Goal: Task Accomplishment & Management: Complete application form

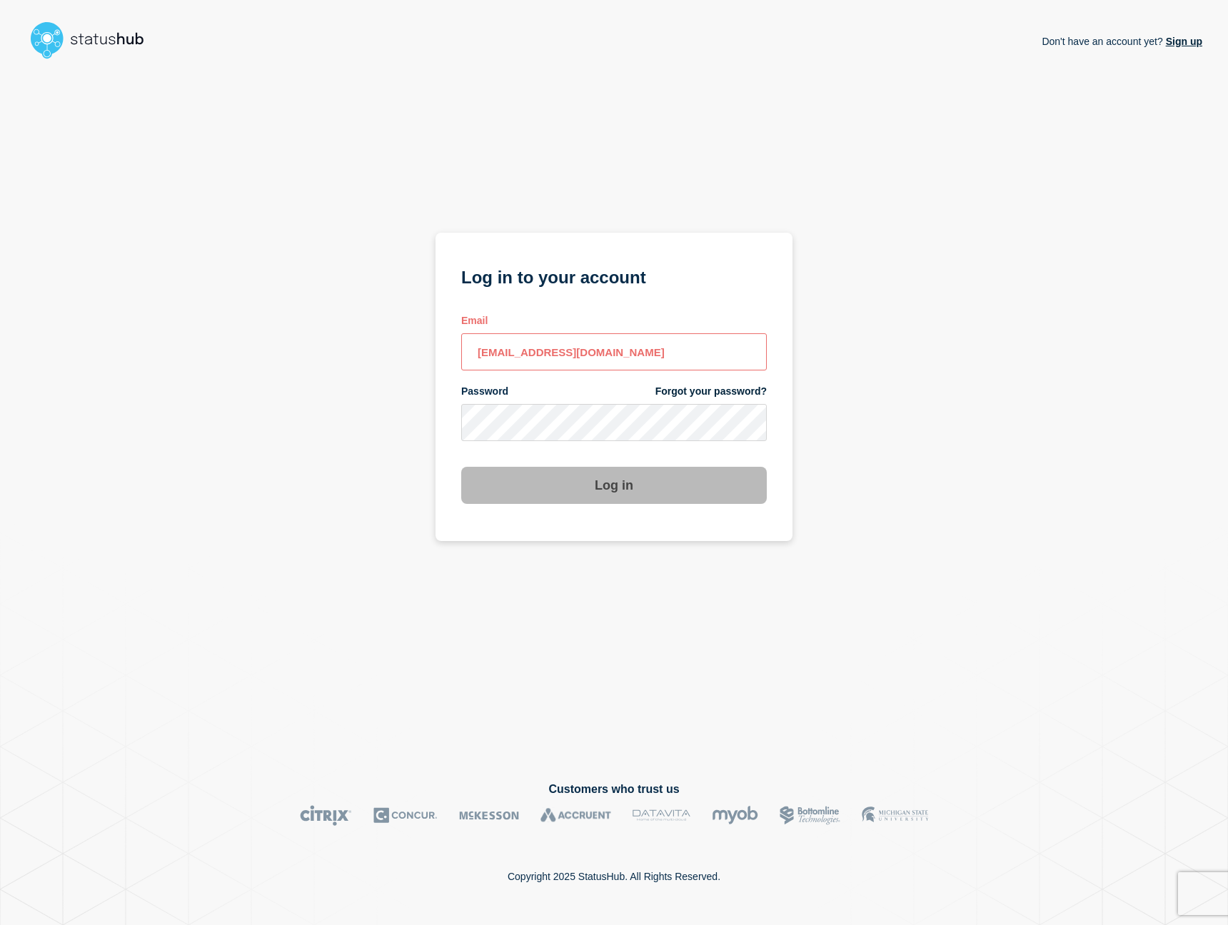
type input "[EMAIL_ADDRESS][DOMAIN_NAME]"
click at [614, 487] on button "Log in" at bounding box center [613, 485] width 305 height 37
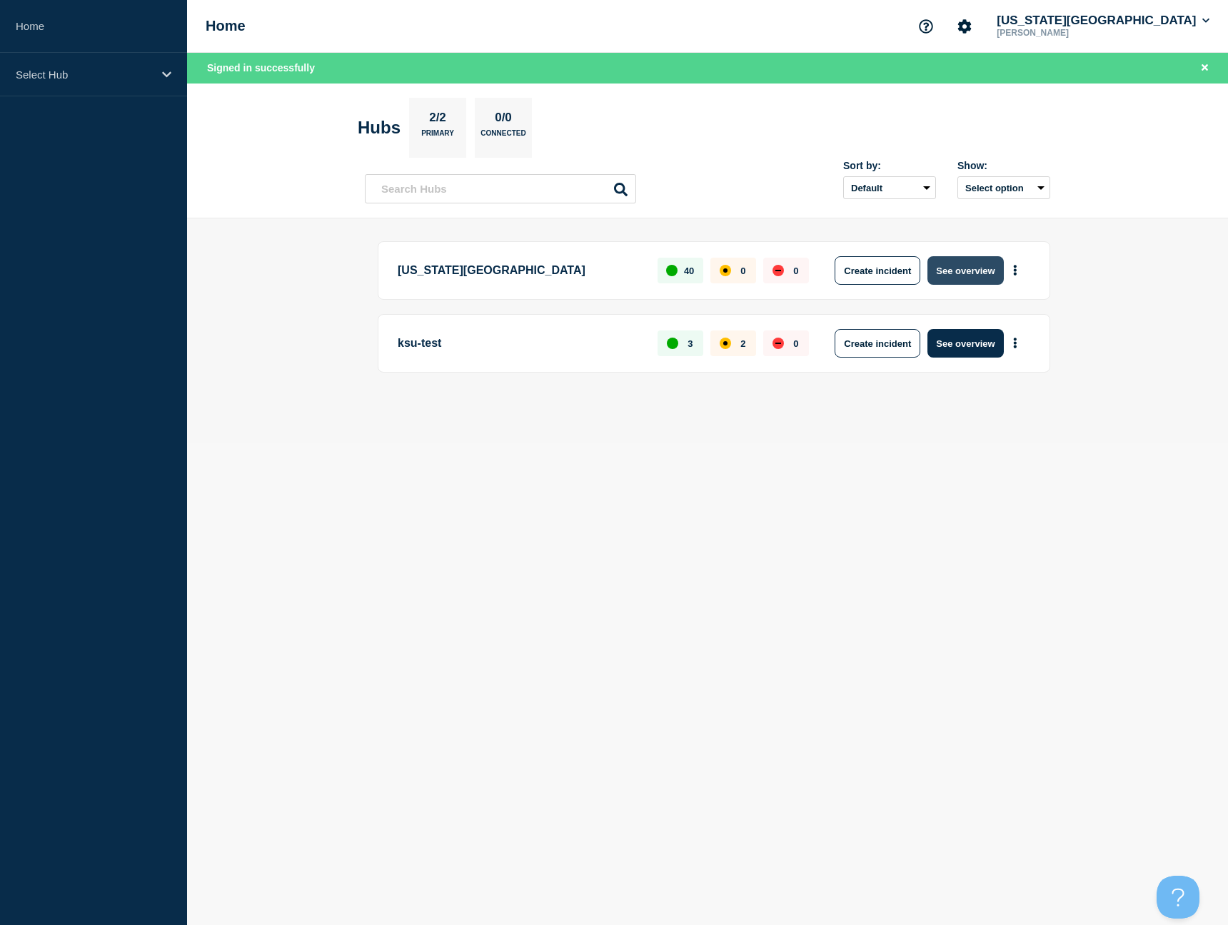
click at [963, 270] on button "See overview" at bounding box center [965, 270] width 76 height 29
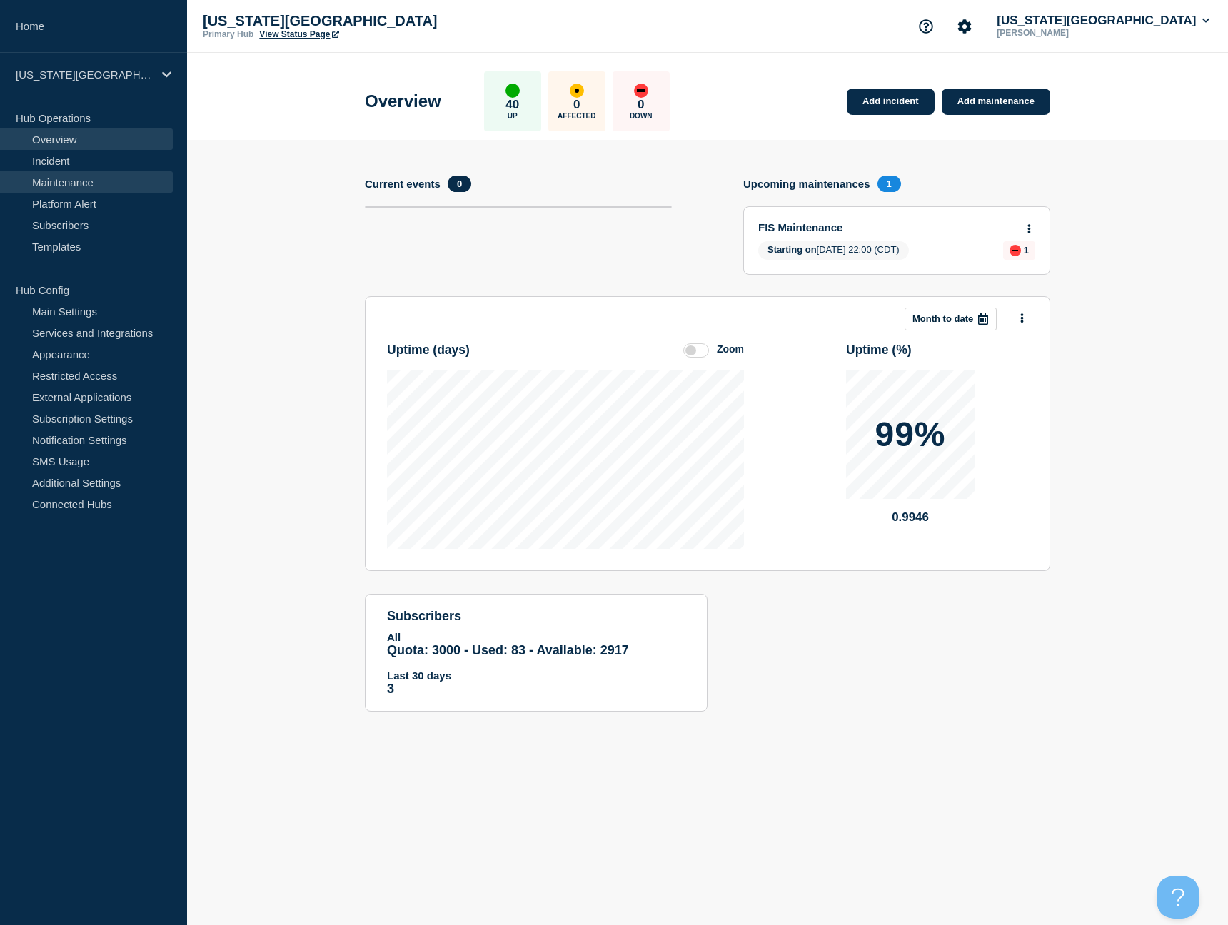
click at [71, 186] on link "Maintenance" at bounding box center [86, 181] width 173 height 21
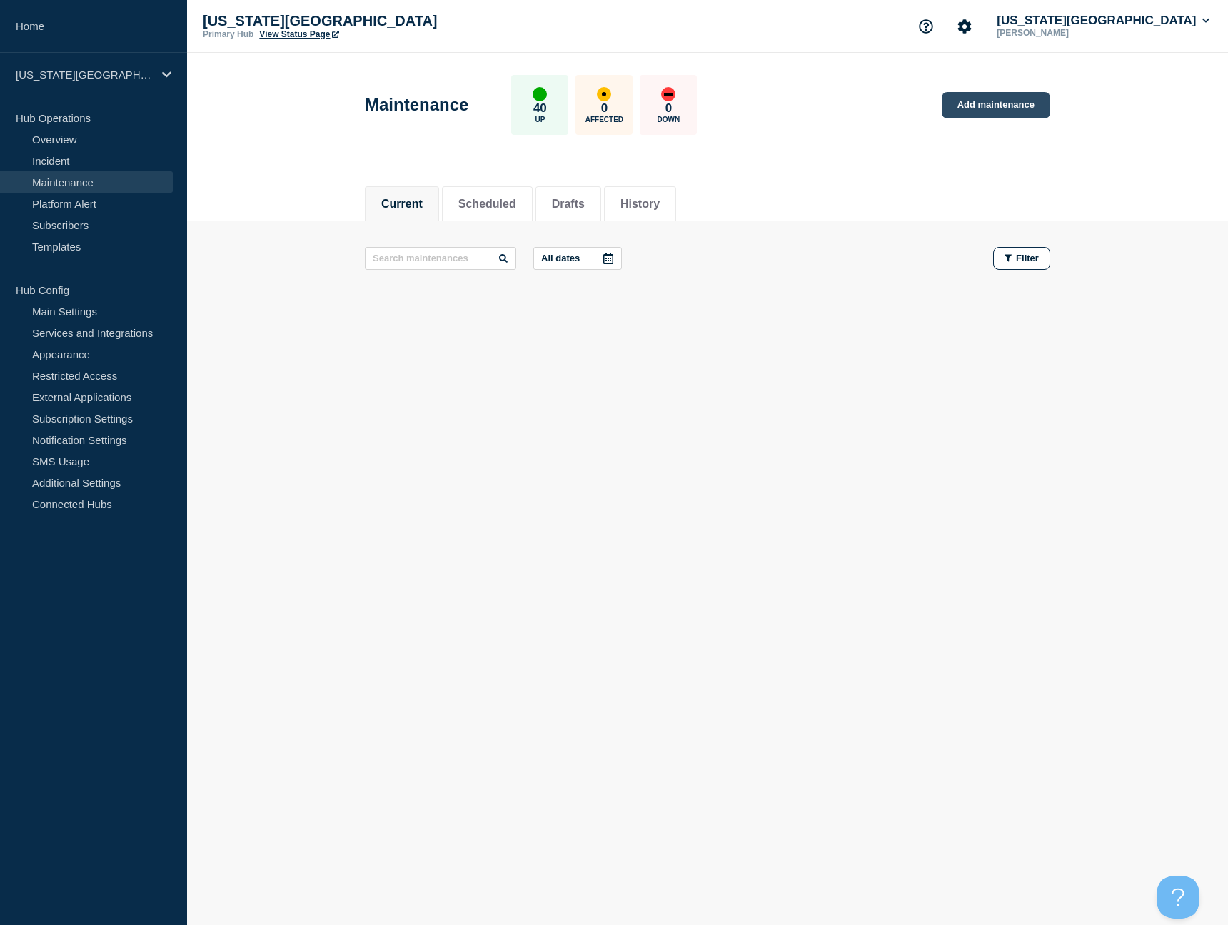
click at [988, 109] on link "Add maintenance" at bounding box center [995, 105] width 108 height 26
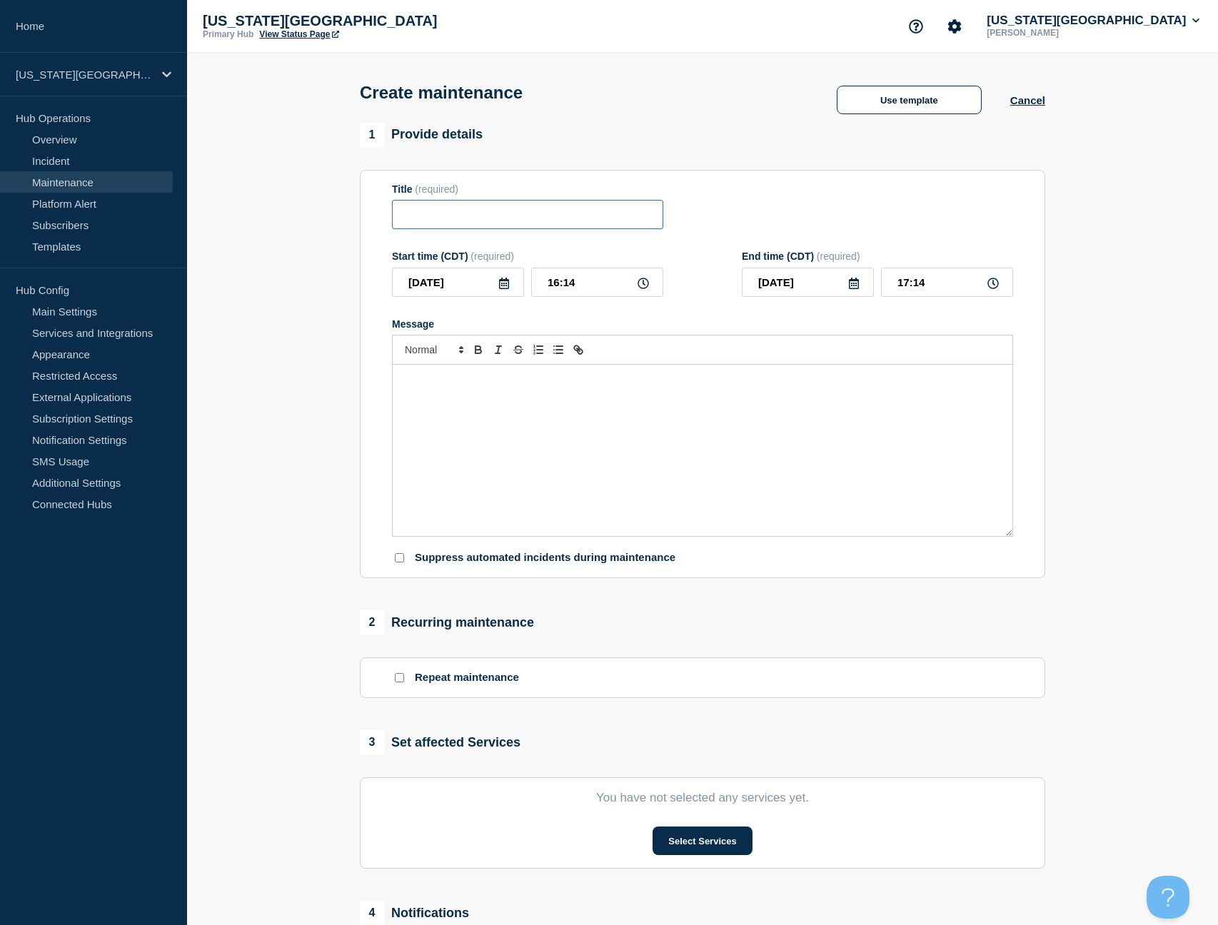
click at [495, 223] on input "Title" at bounding box center [527, 214] width 271 height 29
type input "Canvas Files/New Quizzes Maintenance"
click at [477, 294] on input "[DATE]" at bounding box center [458, 282] width 132 height 29
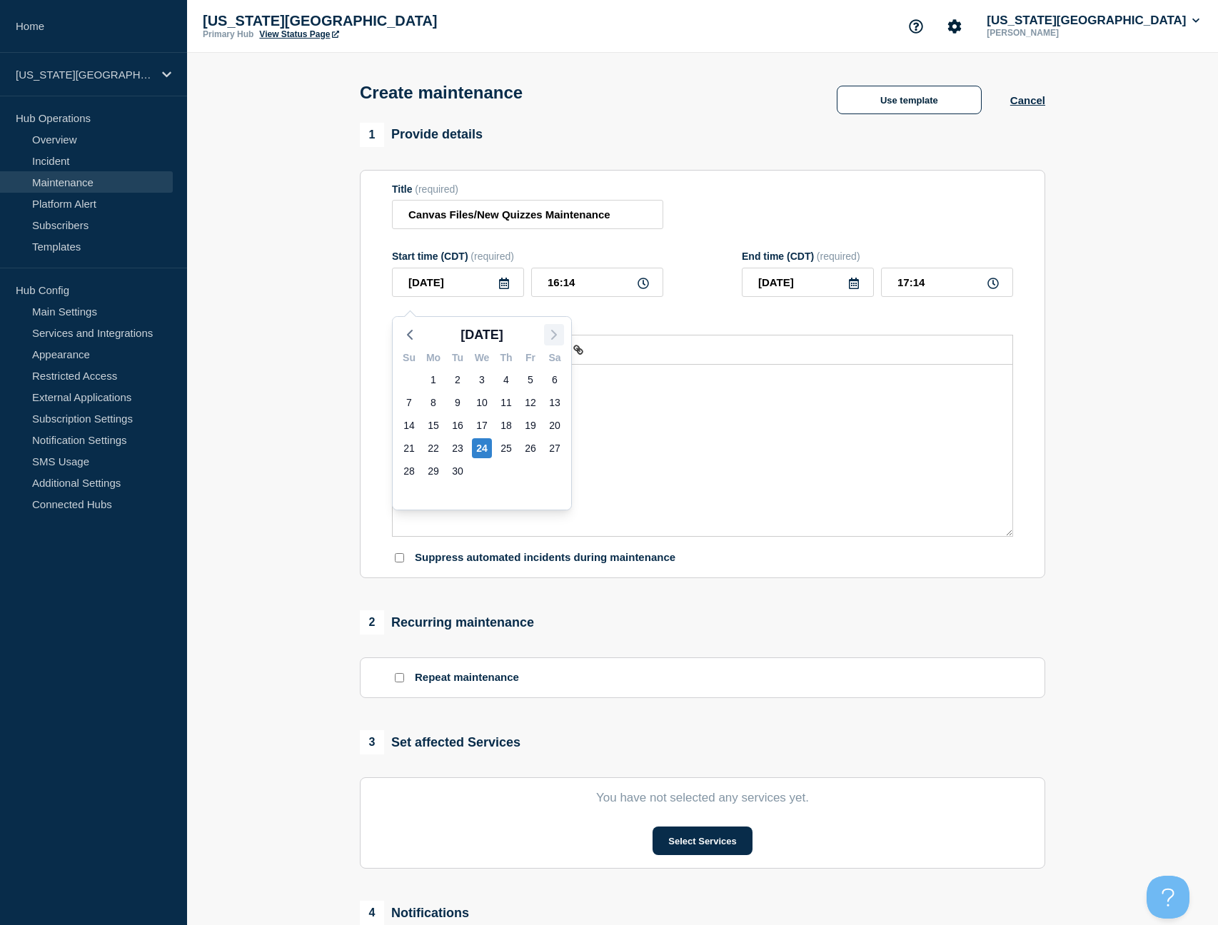
click at [561, 336] on icon "button" at bounding box center [553, 334] width 17 height 17
click at [503, 380] on div "2" at bounding box center [506, 380] width 20 height 20
type input "[DATE]"
click at [604, 292] on input "16:14" at bounding box center [597, 282] width 132 height 29
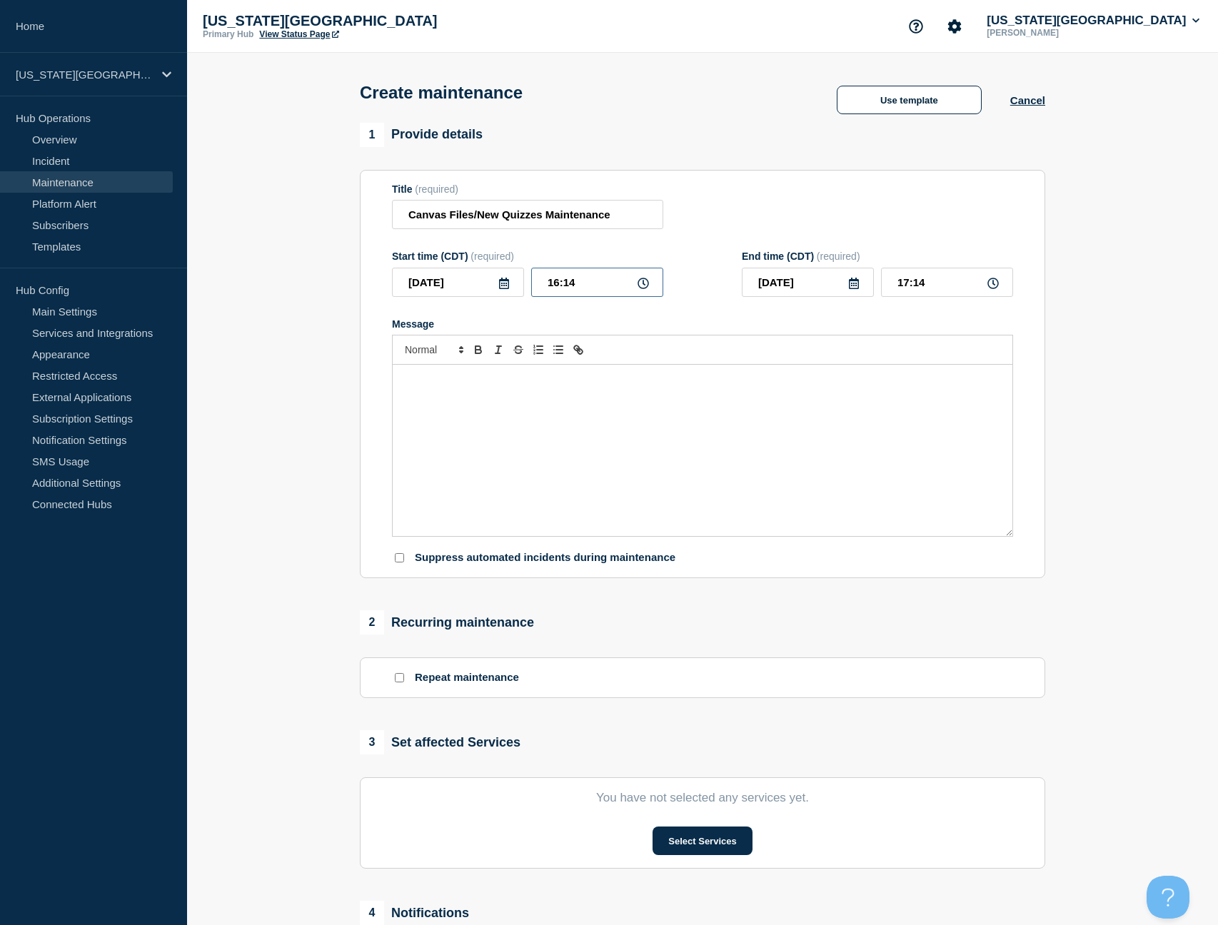
drag, startPoint x: 591, startPoint y: 294, endPoint x: 482, endPoint y: 301, distance: 109.4
click at [482, 297] on div "[DATE] 16:14" at bounding box center [527, 282] width 271 height 29
drag, startPoint x: 584, startPoint y: 295, endPoint x: 545, endPoint y: 290, distance: 38.9
click at [545, 290] on input "16:14" at bounding box center [597, 282] width 132 height 29
type input "03:00"
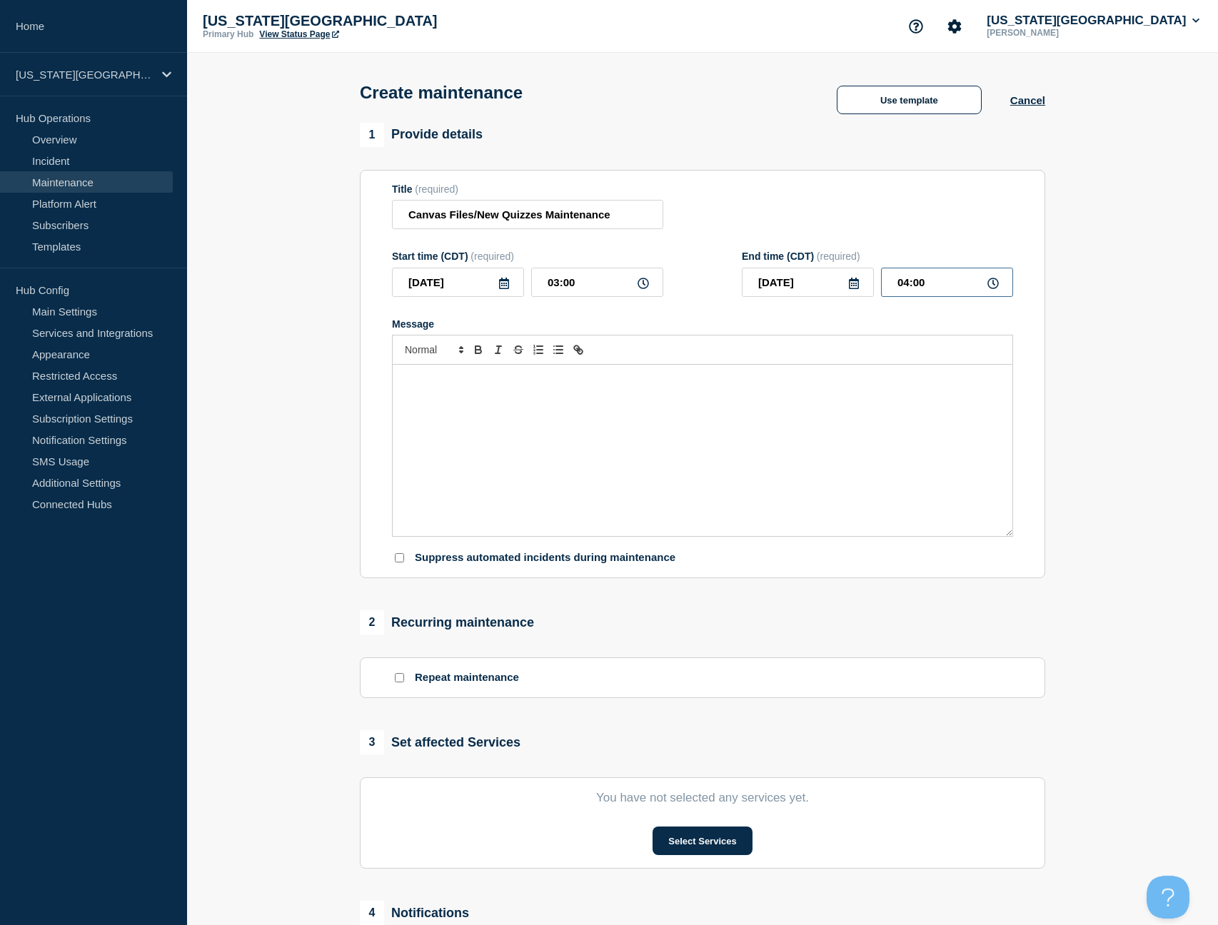
click at [909, 293] on input "04:00" at bounding box center [947, 282] width 132 height 29
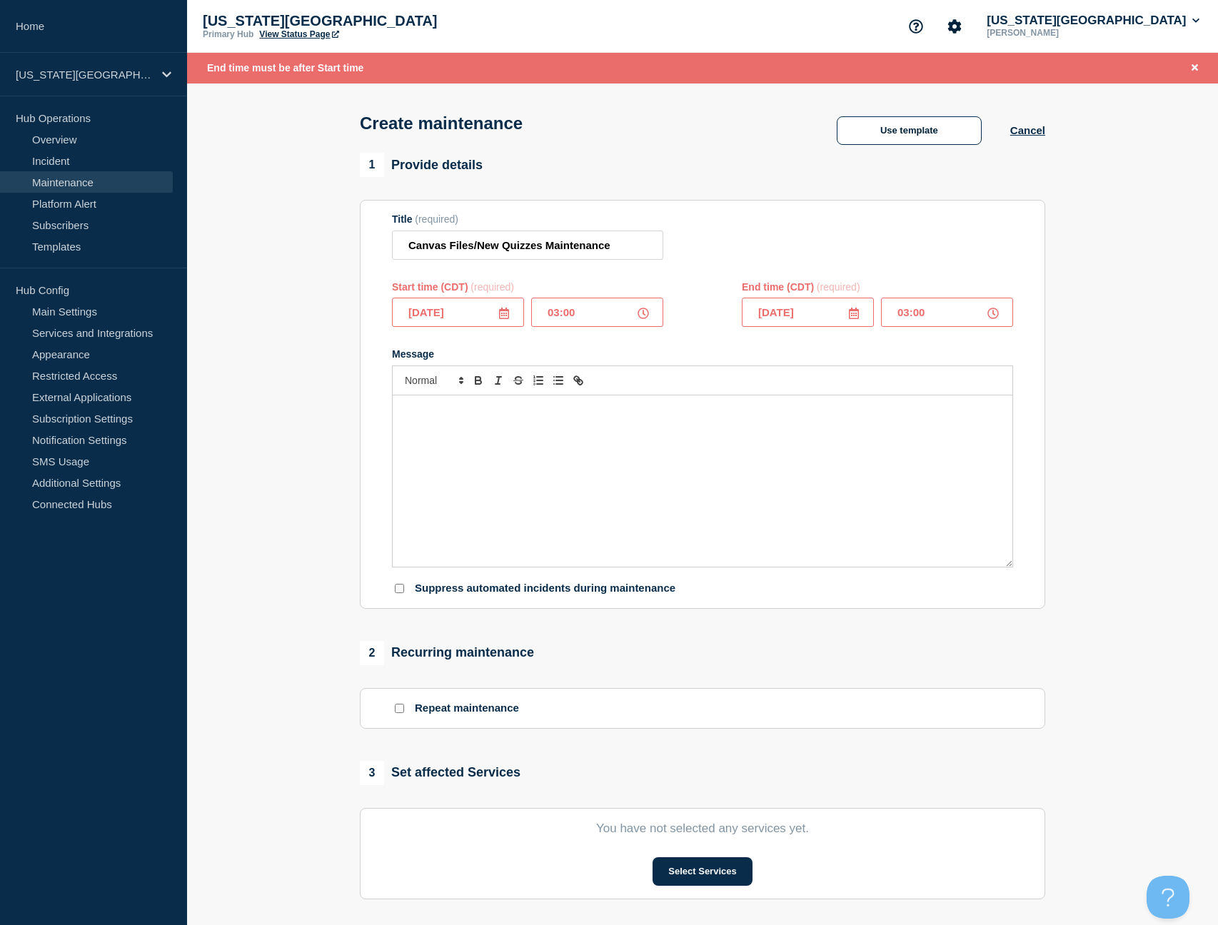
drag, startPoint x: 926, startPoint y: 319, endPoint x: 915, endPoint y: 322, distance: 11.1
click at [915, 322] on input "03:00" at bounding box center [947, 312] width 132 height 29
type input "03:15"
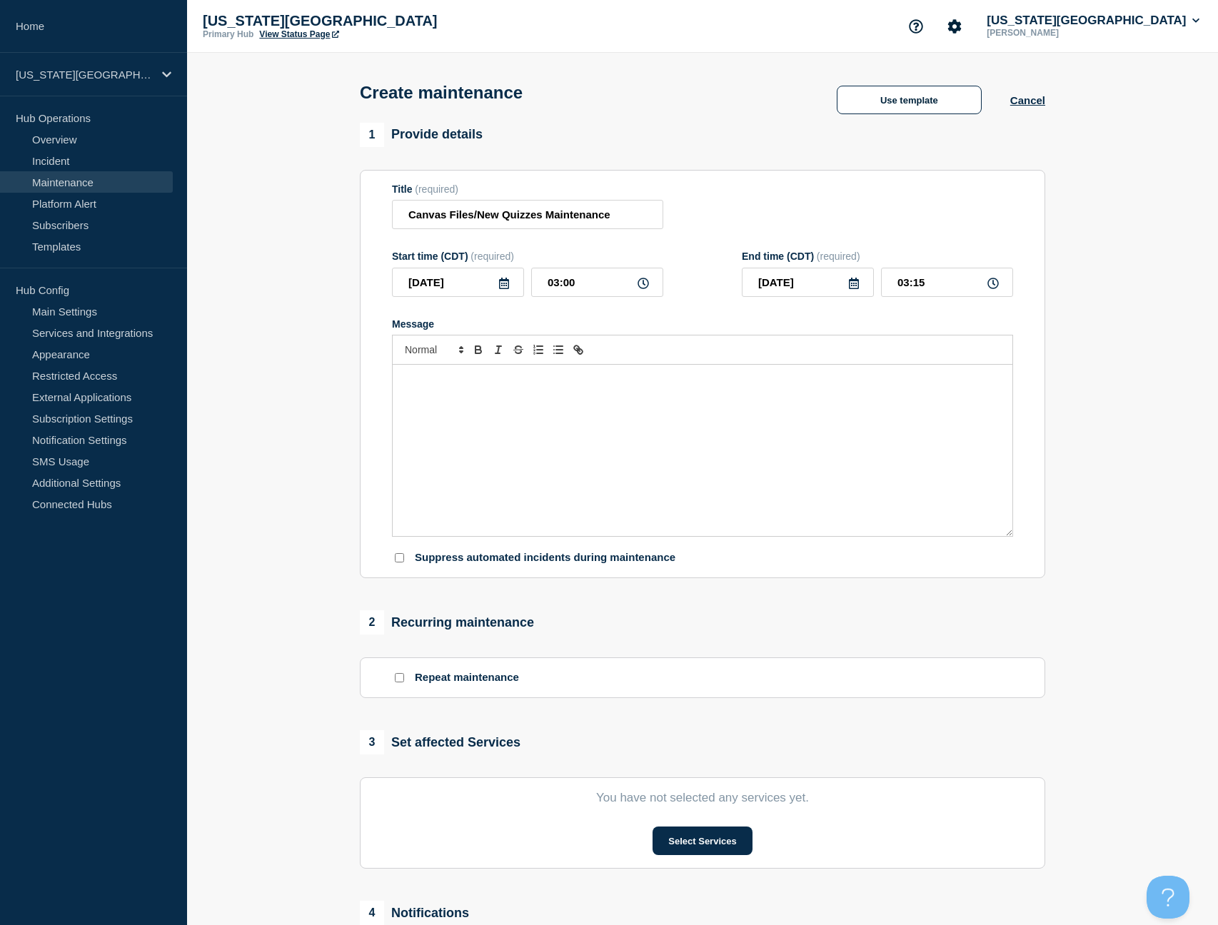
click at [599, 455] on div "Message" at bounding box center [702, 450] width 619 height 171
click at [926, 297] on input "03:15" at bounding box center [947, 282] width 132 height 29
click at [909, 293] on input "03:15" at bounding box center [947, 282] width 132 height 29
click at [904, 293] on input "03:15" at bounding box center [947, 282] width 132 height 29
drag, startPoint x: 941, startPoint y: 293, endPoint x: 916, endPoint y: 295, distance: 25.1
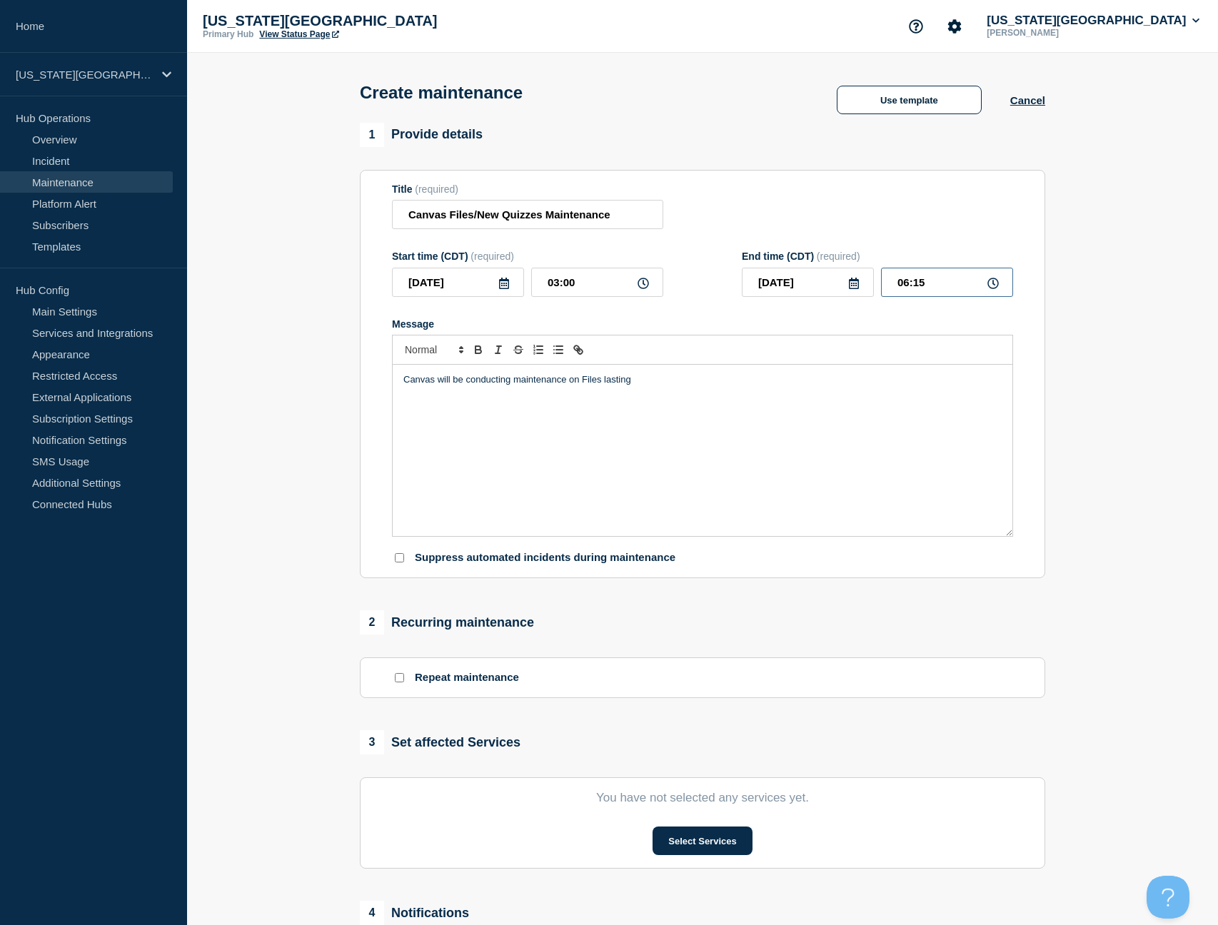
click at [916, 295] on input "06:15" at bounding box center [947, 282] width 132 height 29
type input "06:00"
click at [853, 411] on div "Canvas will be conducting maintenance on Files lasting" at bounding box center [702, 450] width 619 height 171
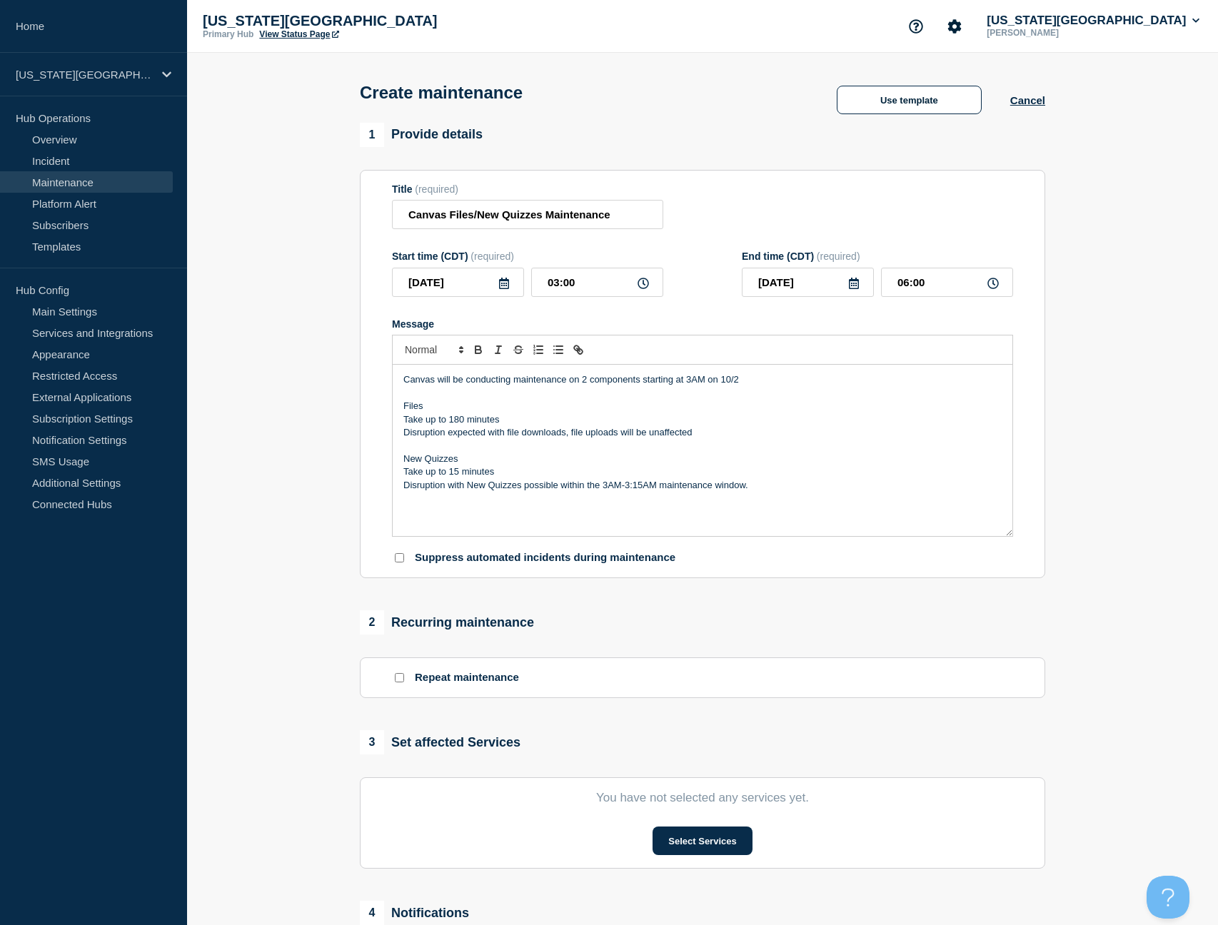
scroll to position [111, 0]
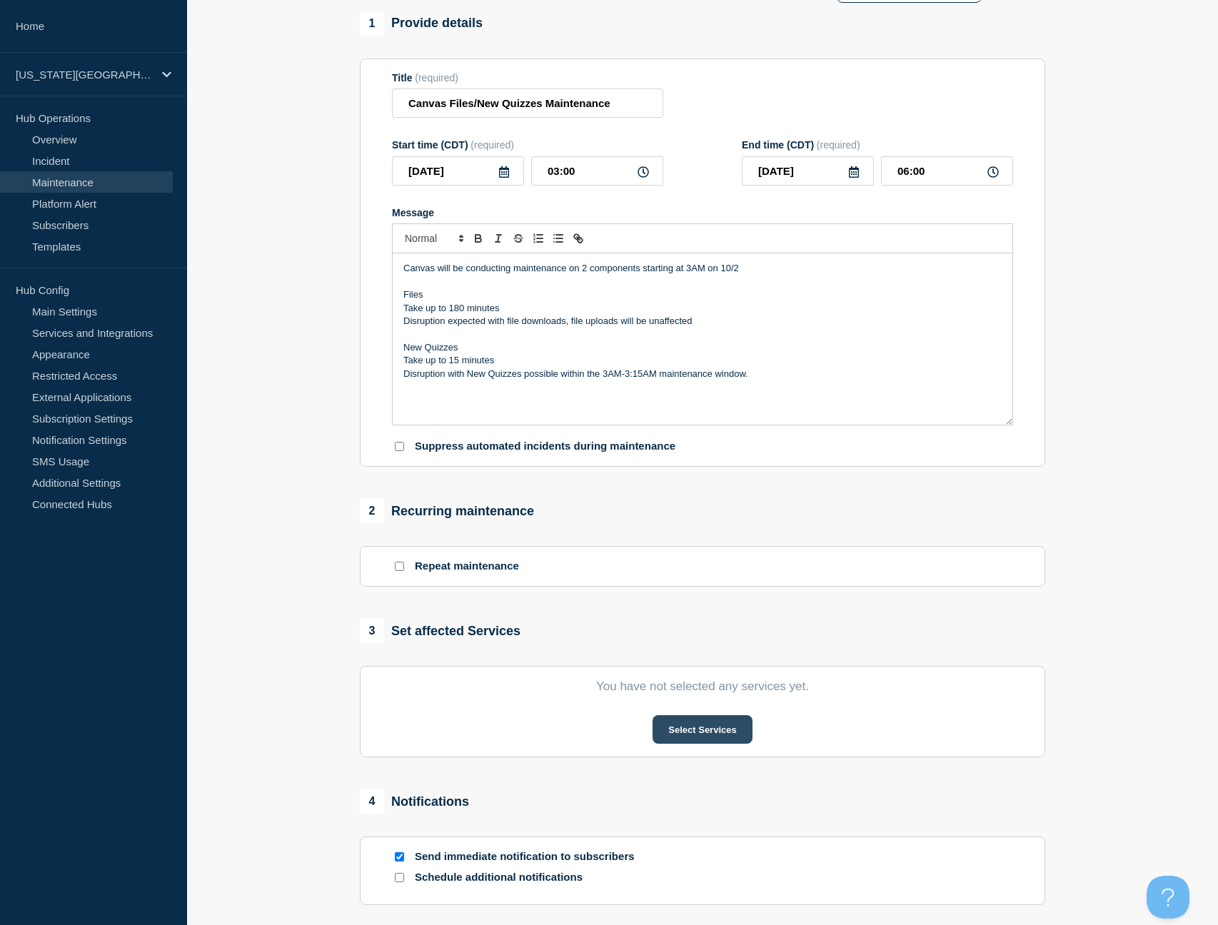
click at [691, 744] on button "Select Services" at bounding box center [701, 729] width 99 height 29
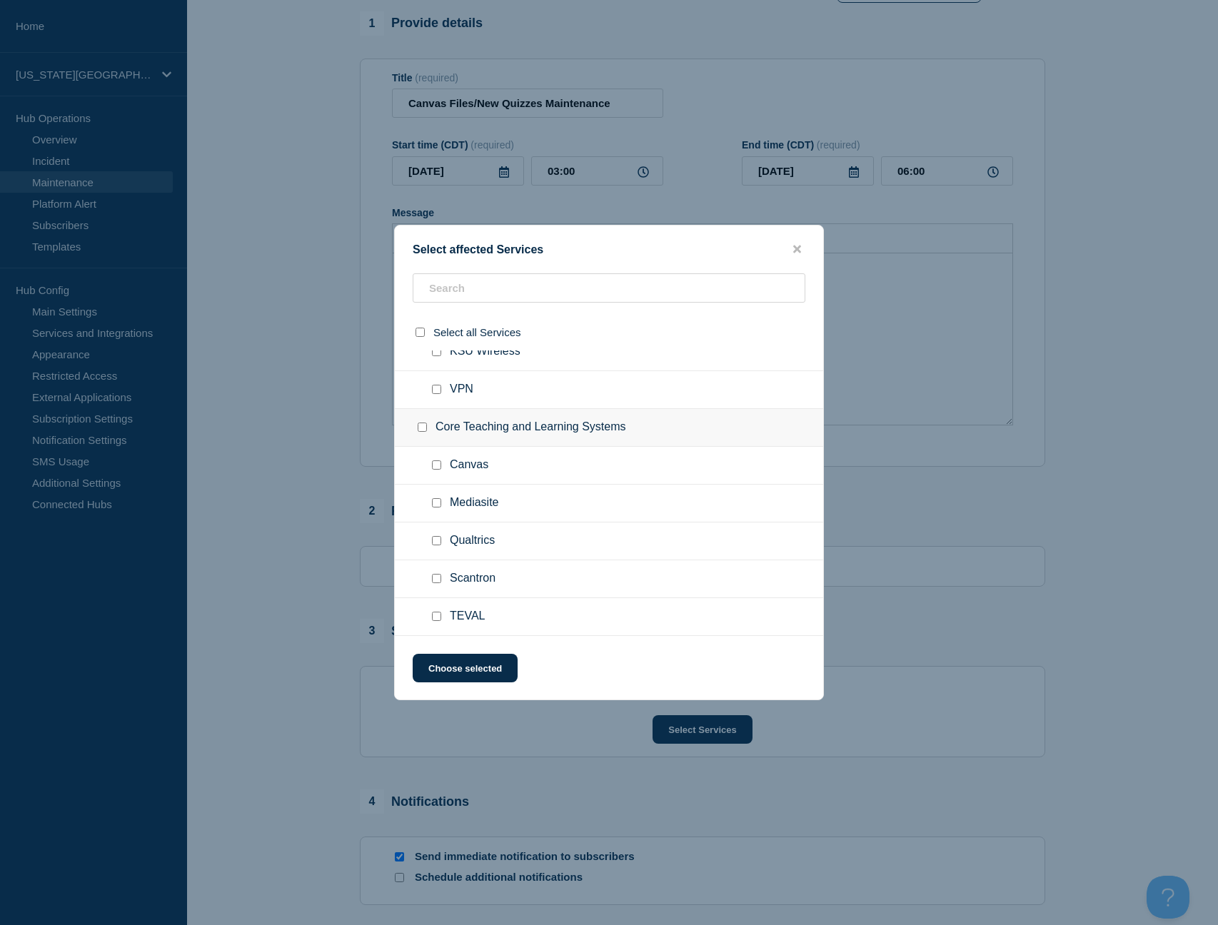
scroll to position [138, 0]
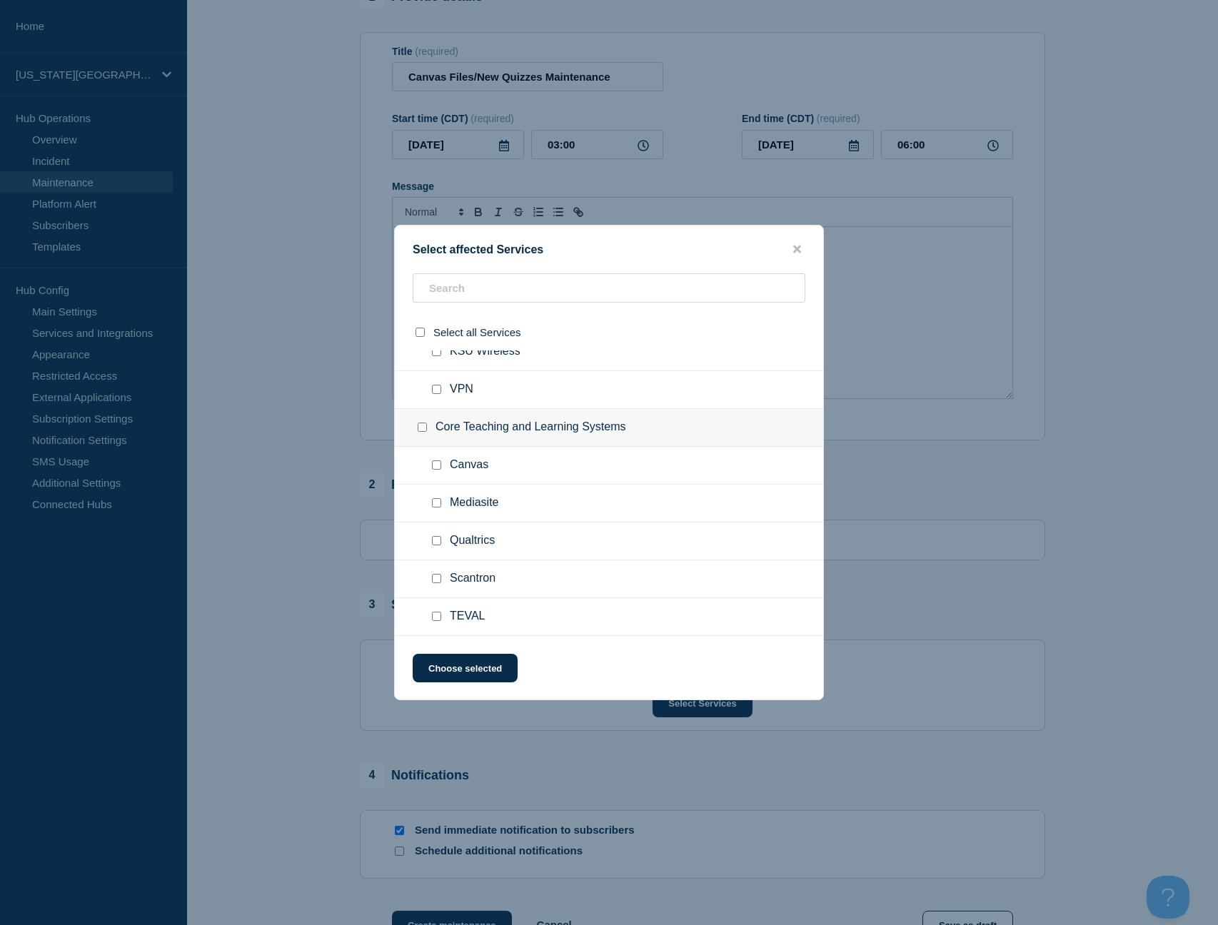
click at [435, 465] on input "Canvas checkbox" at bounding box center [436, 464] width 9 height 9
checkbox input "true"
click at [470, 672] on button "Choose selected" at bounding box center [465, 668] width 105 height 29
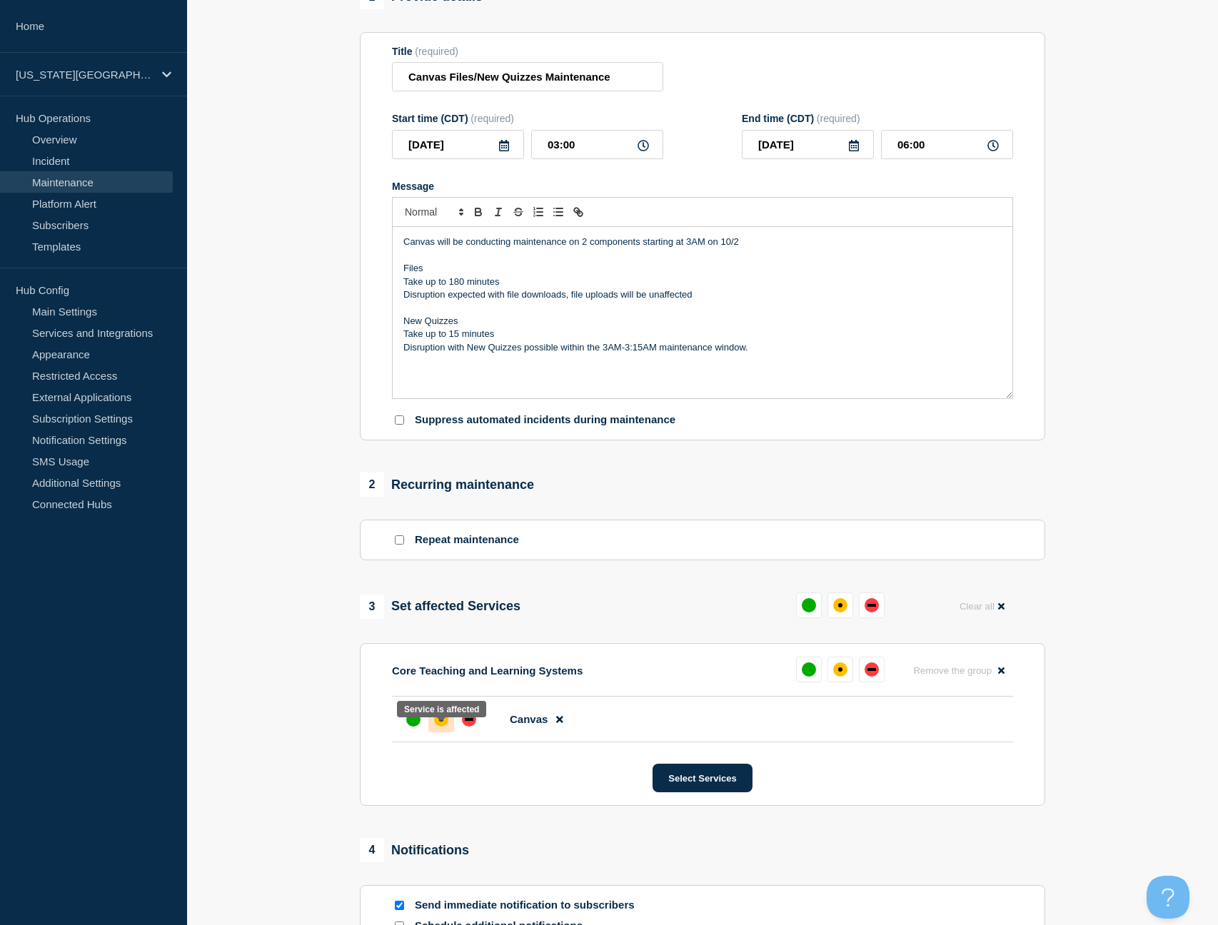
click at [442, 727] on div "affected" at bounding box center [441, 719] width 14 height 14
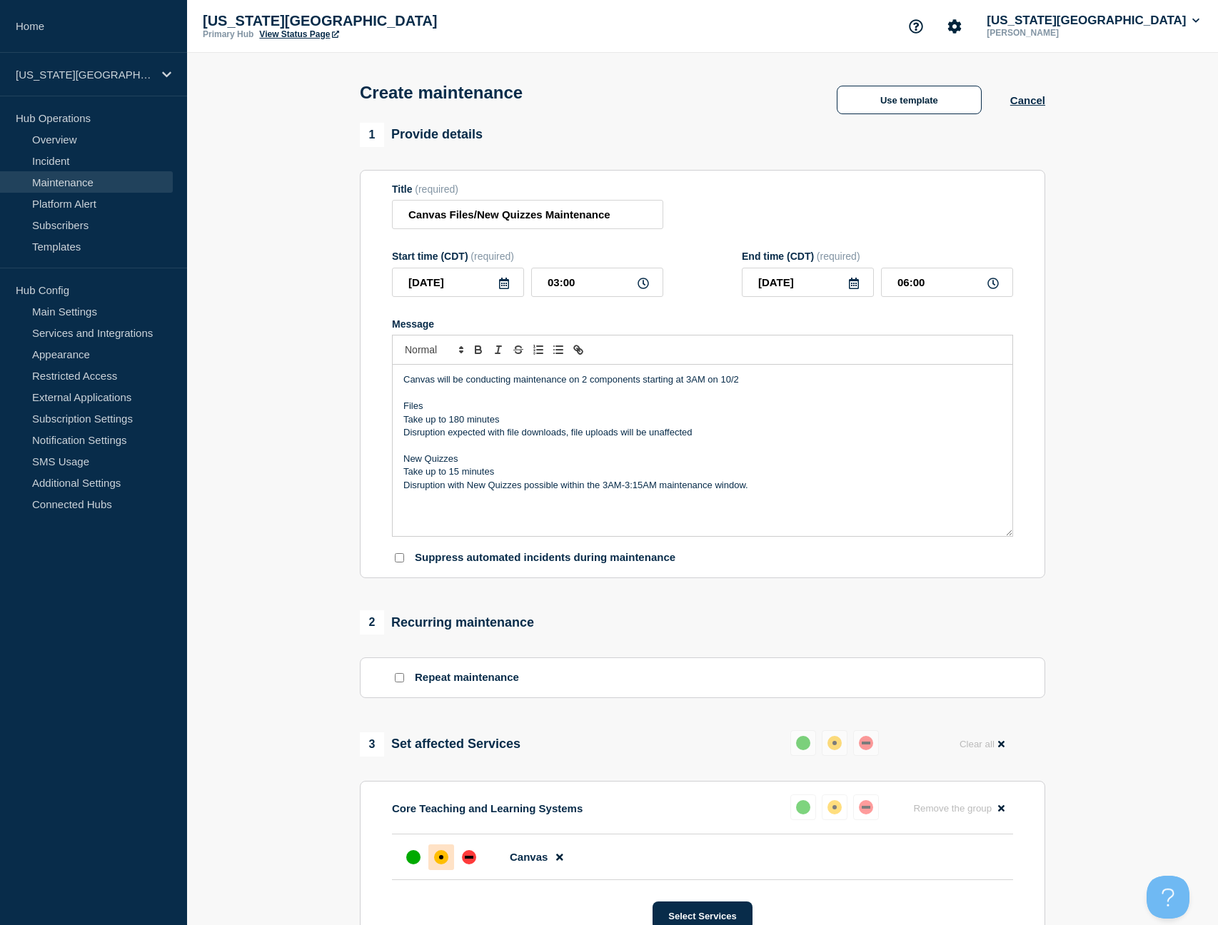
scroll to position [408, 0]
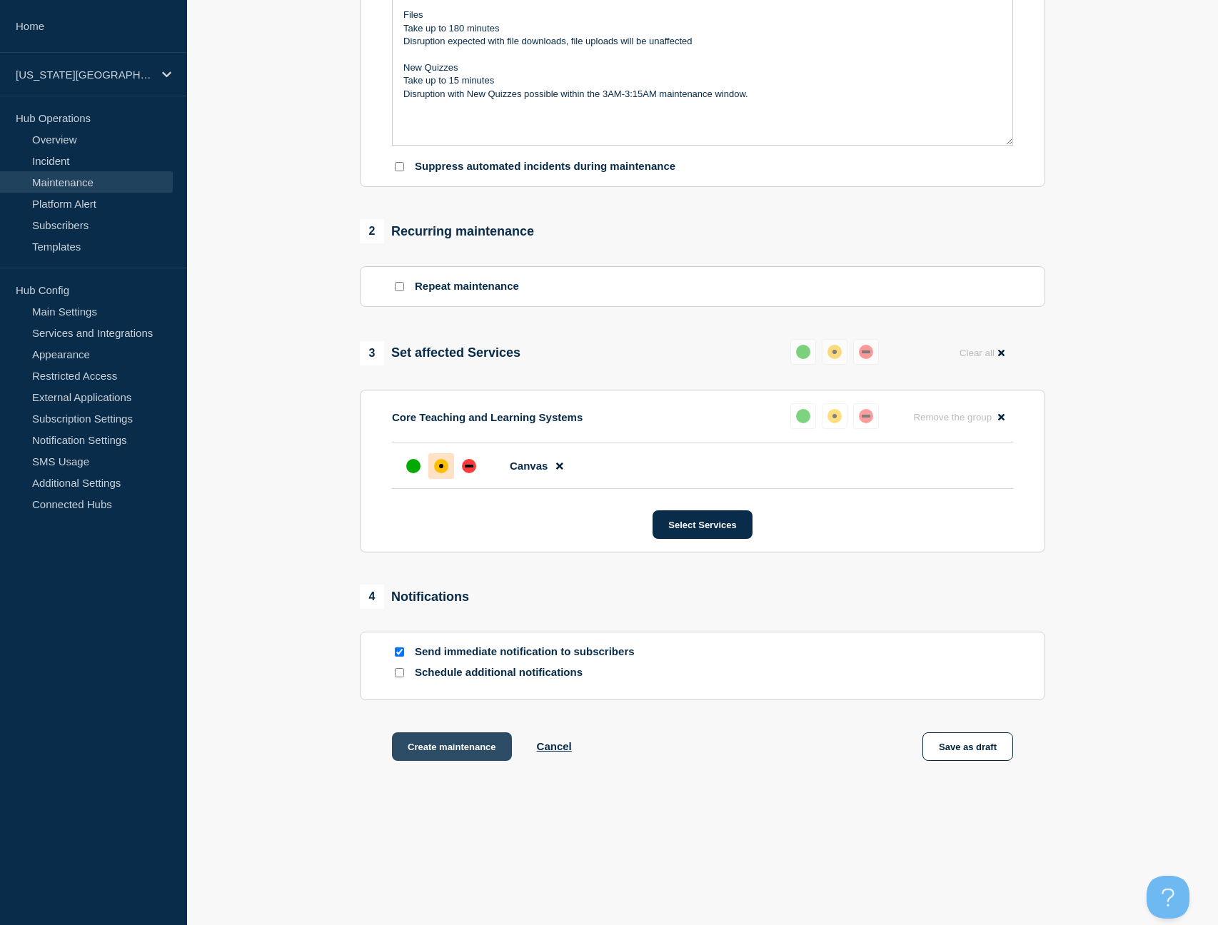
click at [433, 752] on button "Create maintenance" at bounding box center [452, 746] width 120 height 29
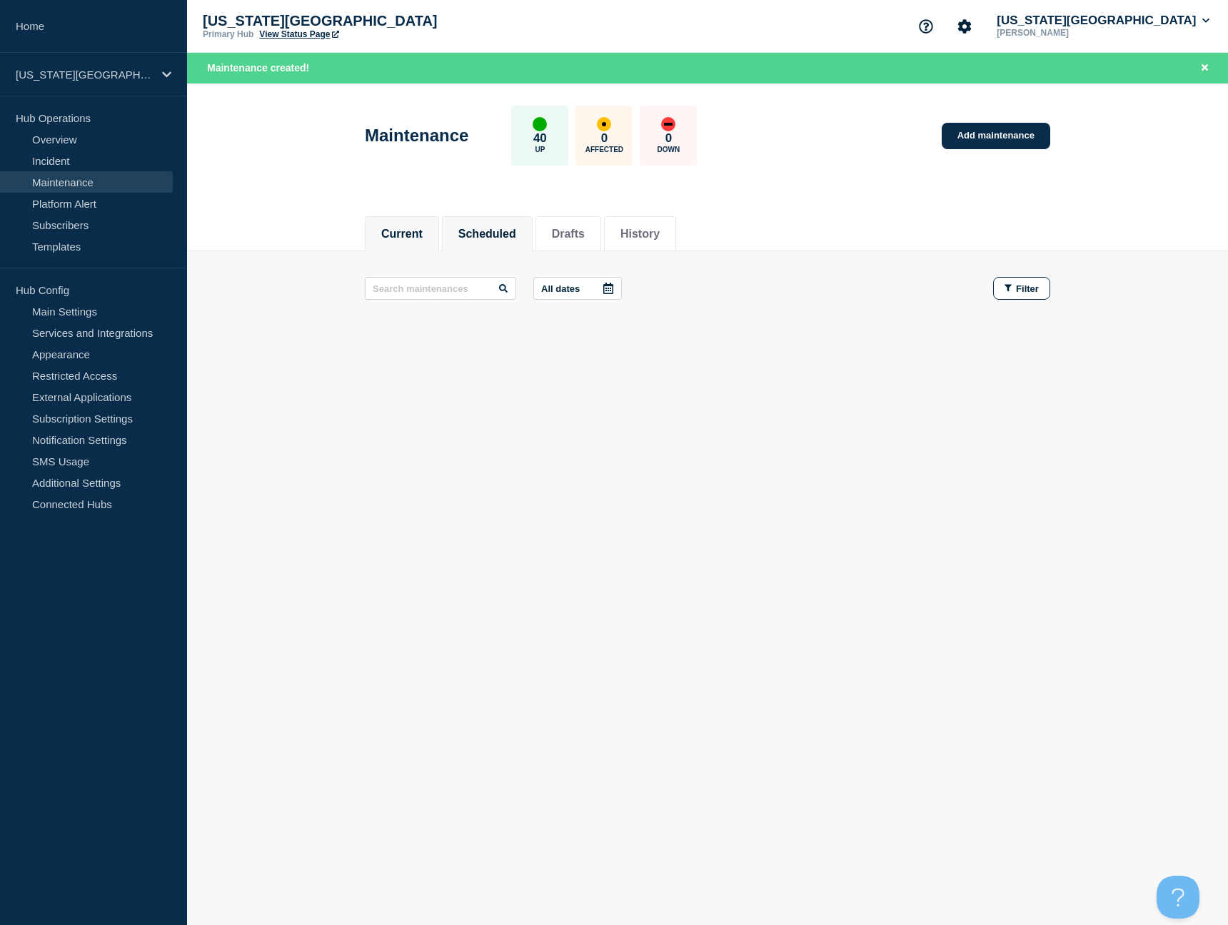
click at [482, 228] on button "Scheduled" at bounding box center [487, 234] width 58 height 13
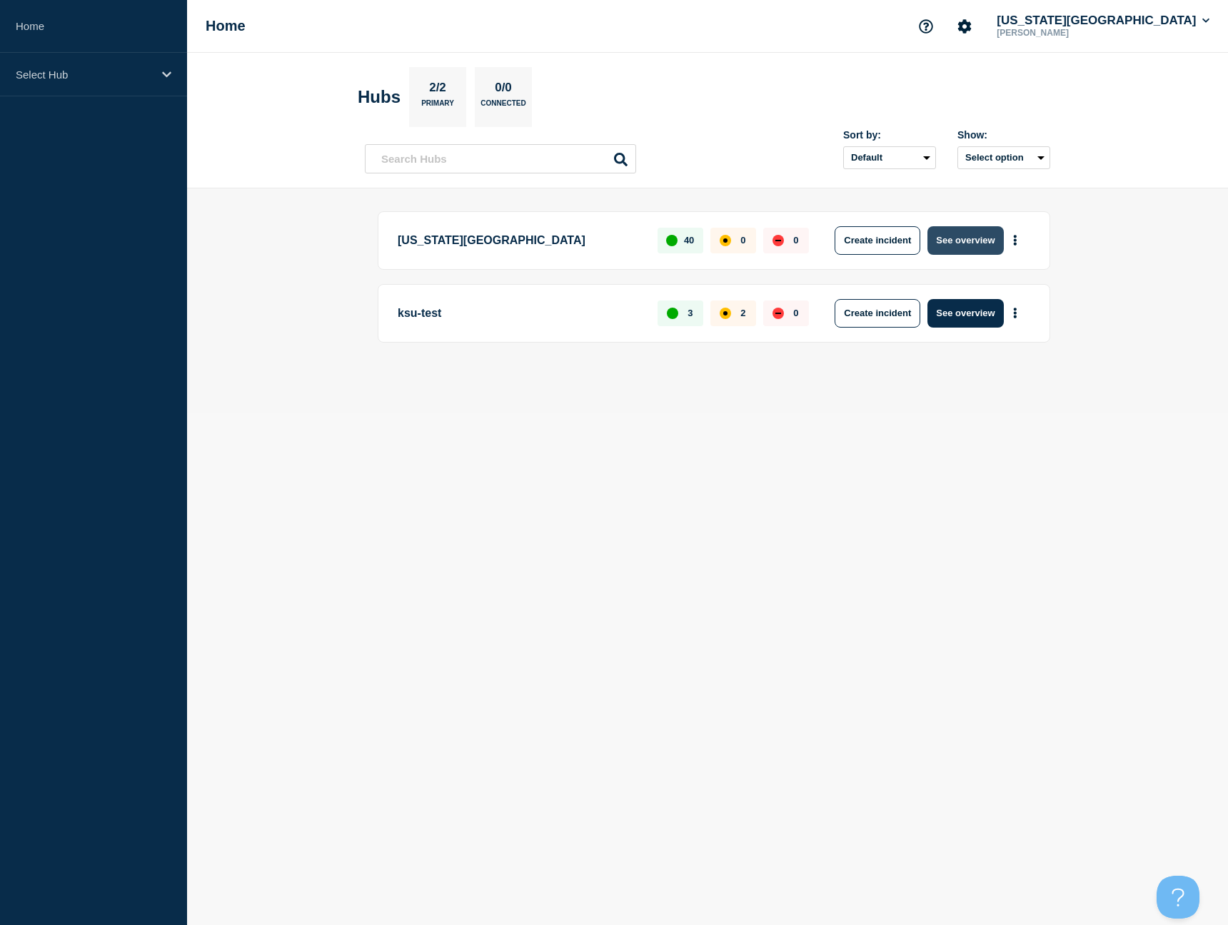
click at [951, 239] on button "See overview" at bounding box center [965, 240] width 76 height 29
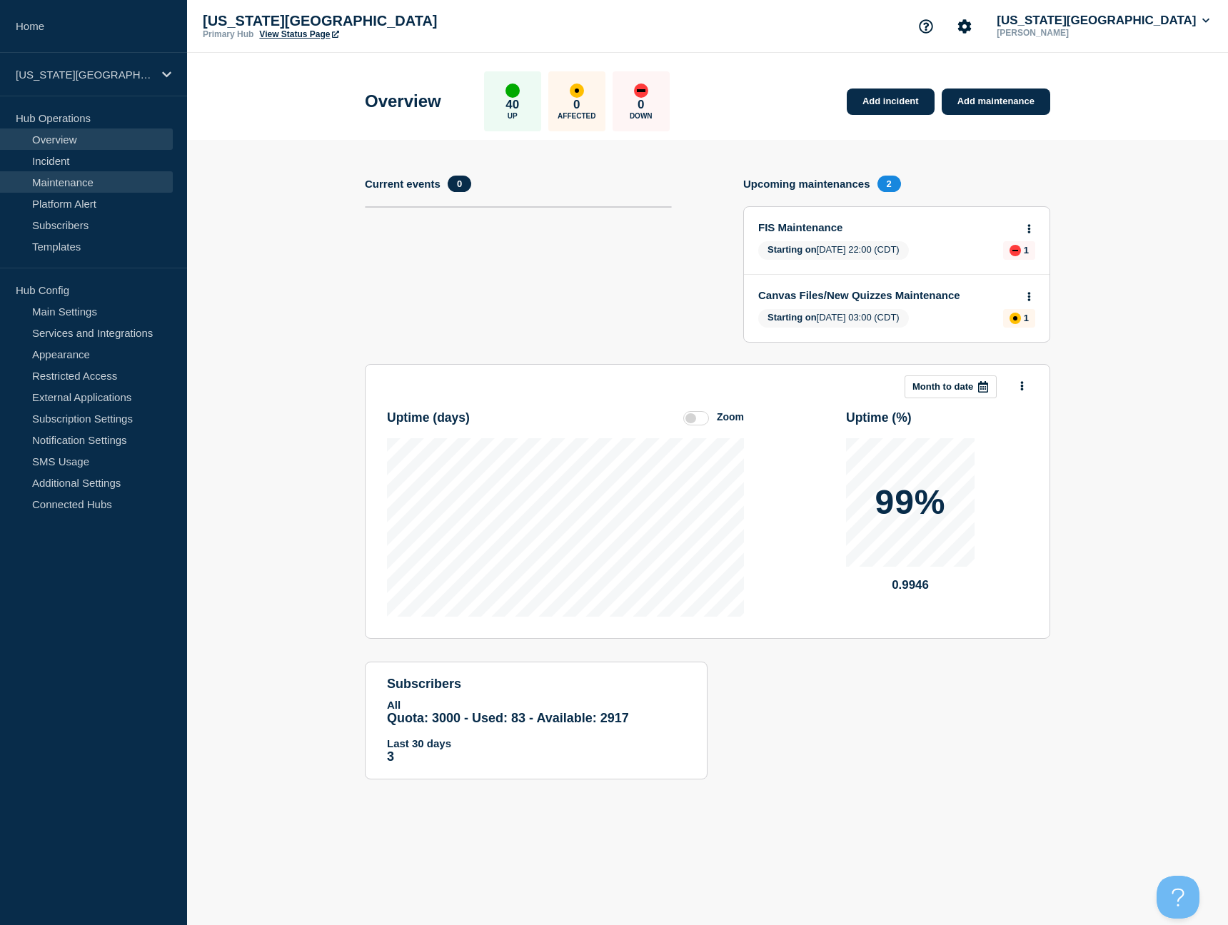
click at [86, 179] on link "Maintenance" at bounding box center [86, 181] width 173 height 21
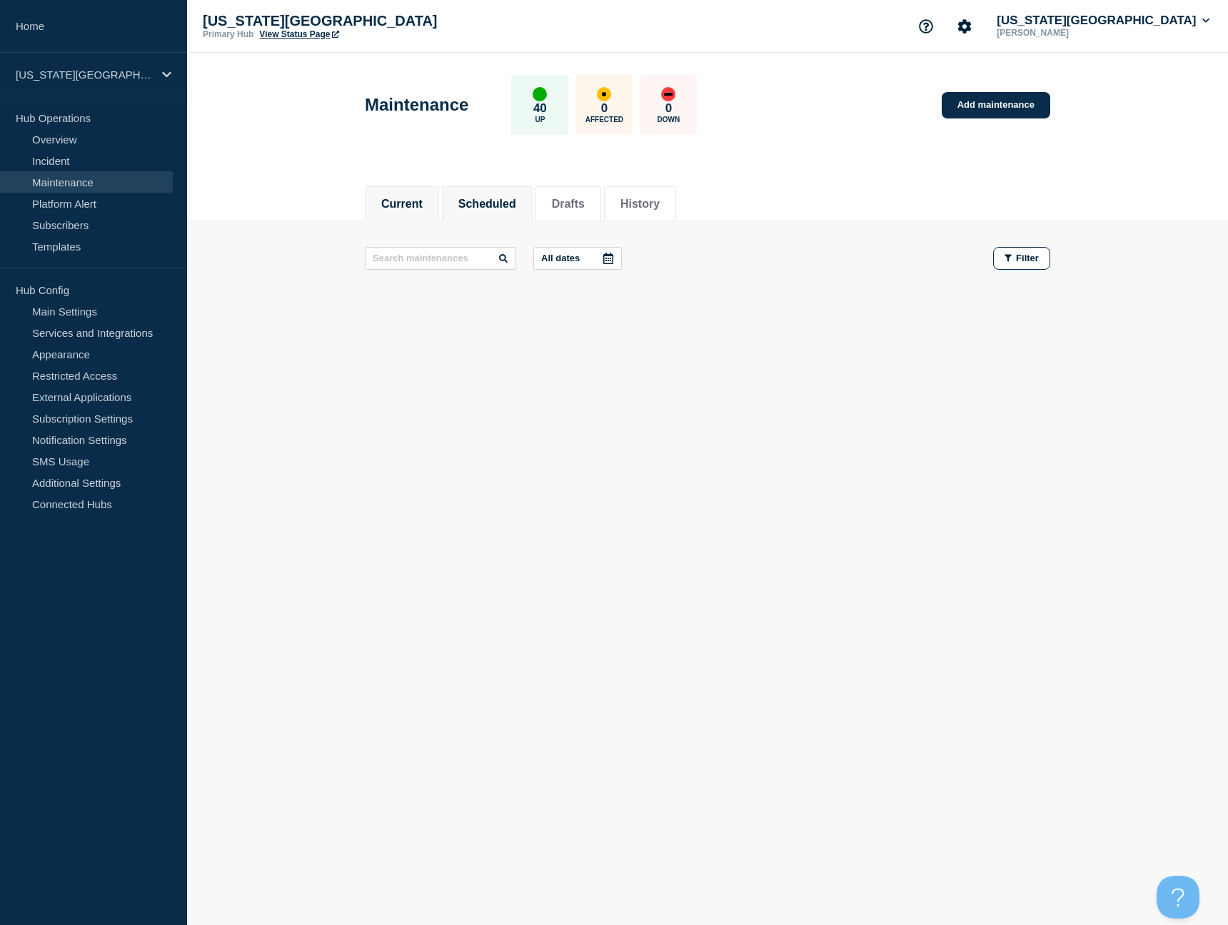
click at [497, 202] on button "Scheduled" at bounding box center [487, 204] width 58 height 13
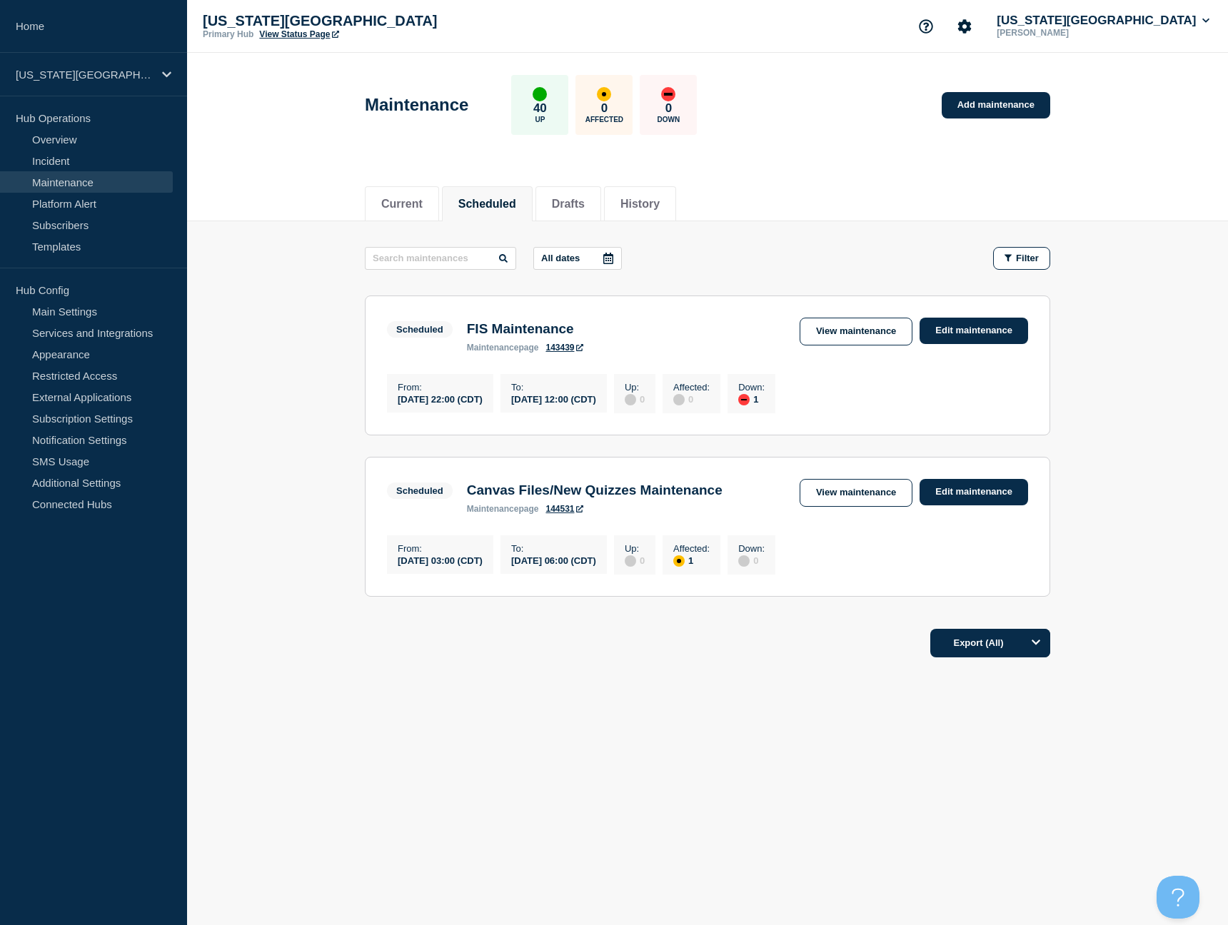
click at [524, 497] on h3 "Canvas Files/New Quizzes Maintenance" at bounding box center [595, 490] width 256 height 16
click at [811, 495] on link "View maintenance" at bounding box center [855, 493] width 113 height 28
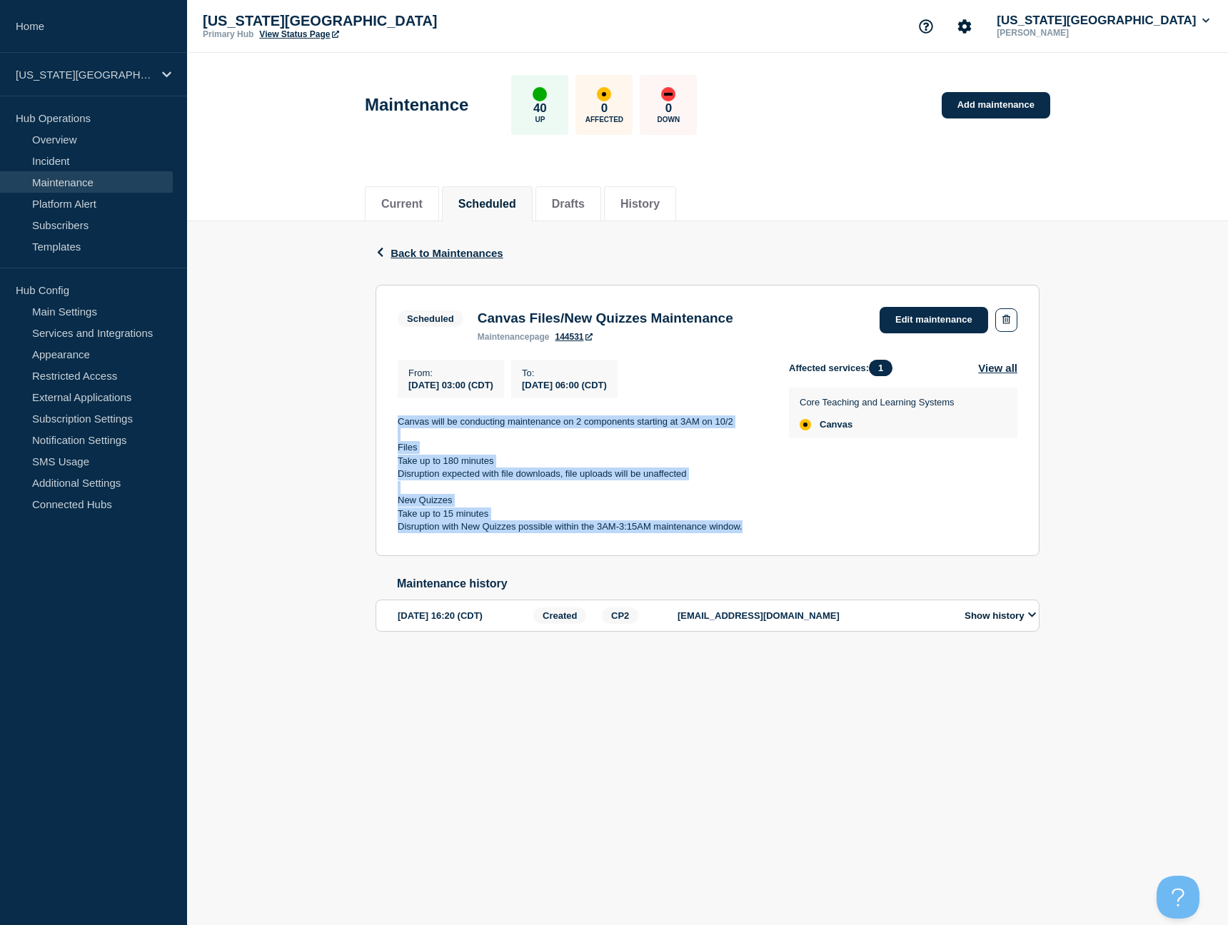
drag, startPoint x: 396, startPoint y: 430, endPoint x: 746, endPoint y: 534, distance: 364.7
click at [746, 534] on section "Scheduled Canvas Files/New Quizzes Maintenance maintenance page 144531 Edit mai…" at bounding box center [707, 420] width 664 height 271
copy div "Canvas will be conducting maintenance on 2 components starting at 3AM on 10/2 F…"
